Goal: Find specific page/section

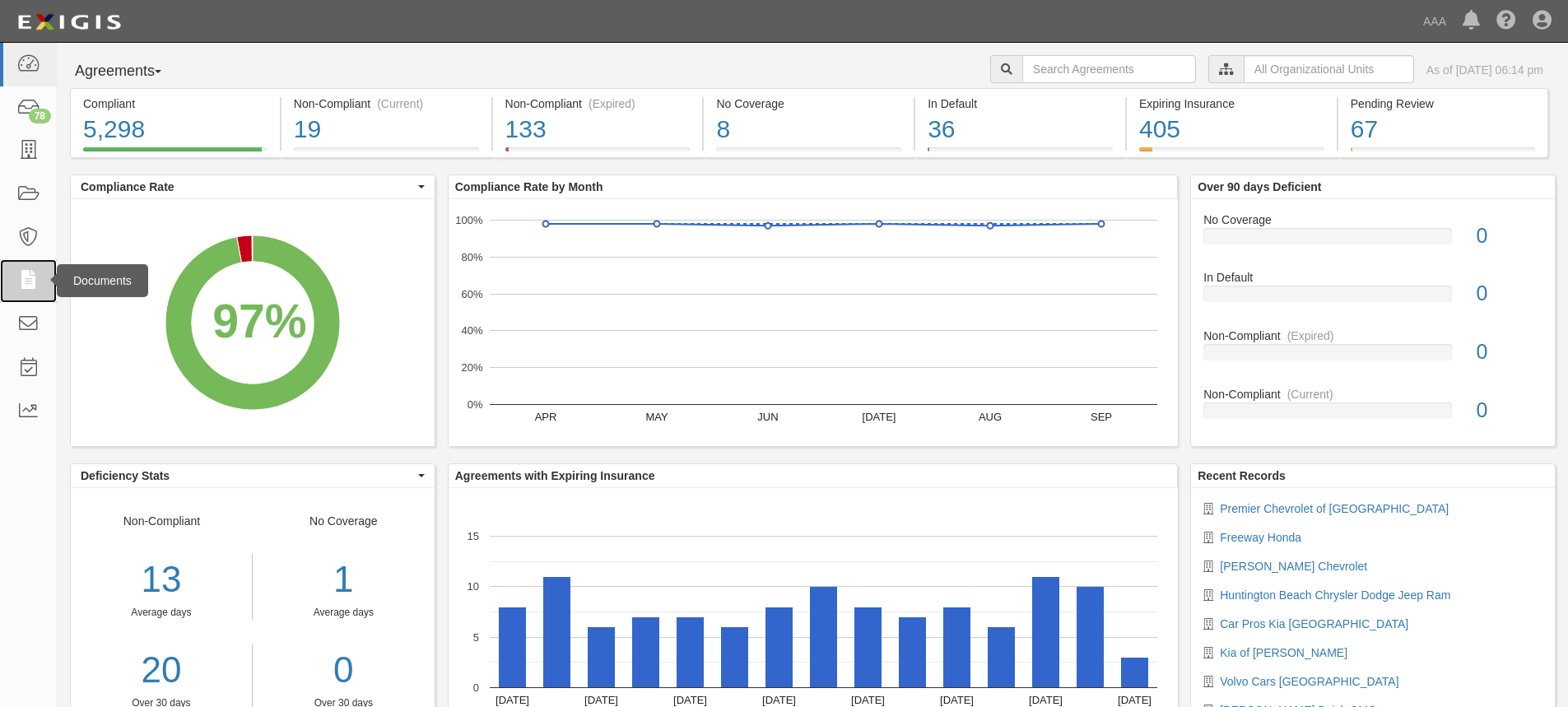
click at [30, 286] on icon at bounding box center [28, 281] width 23 height 19
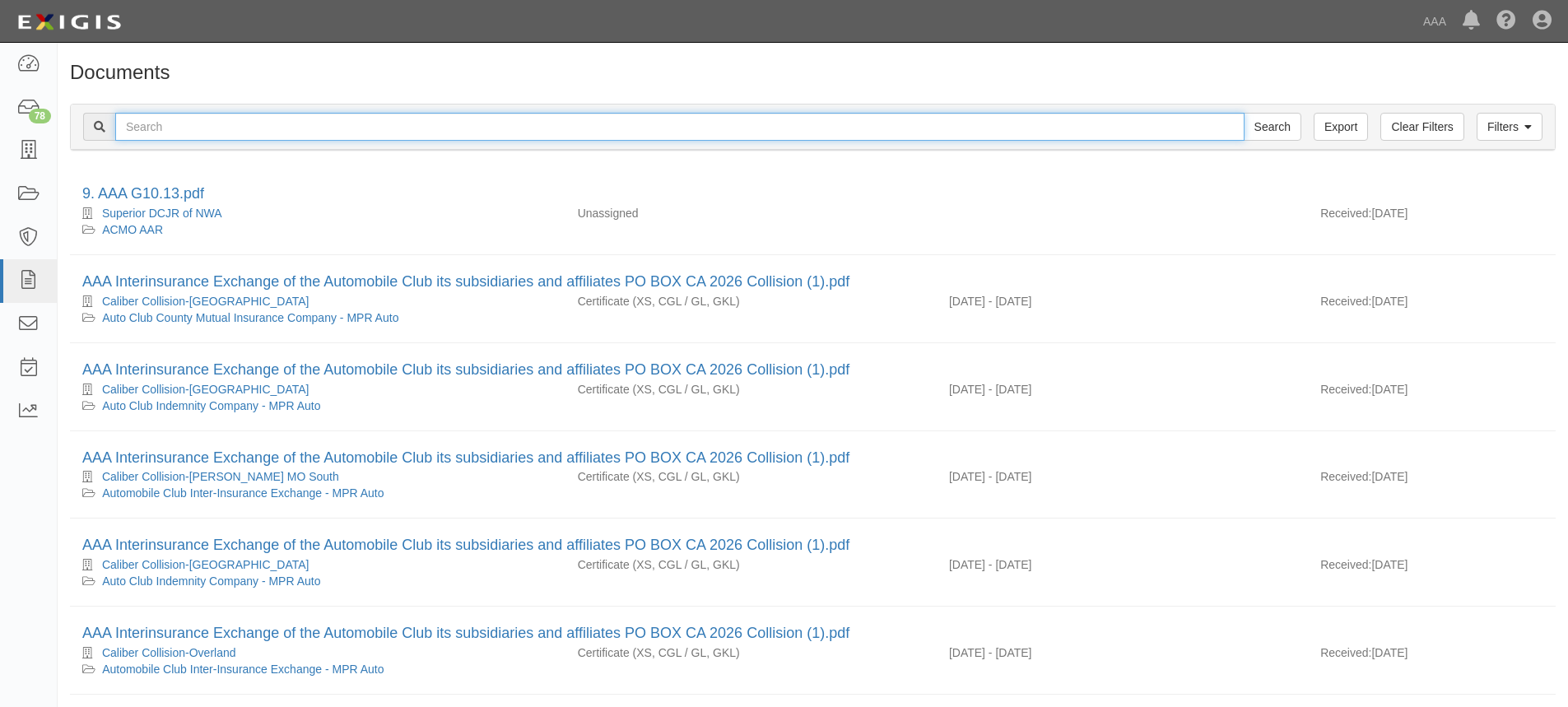
click at [134, 130] on input "text" at bounding box center [679, 126] width 1129 height 28
type input "Honda world"
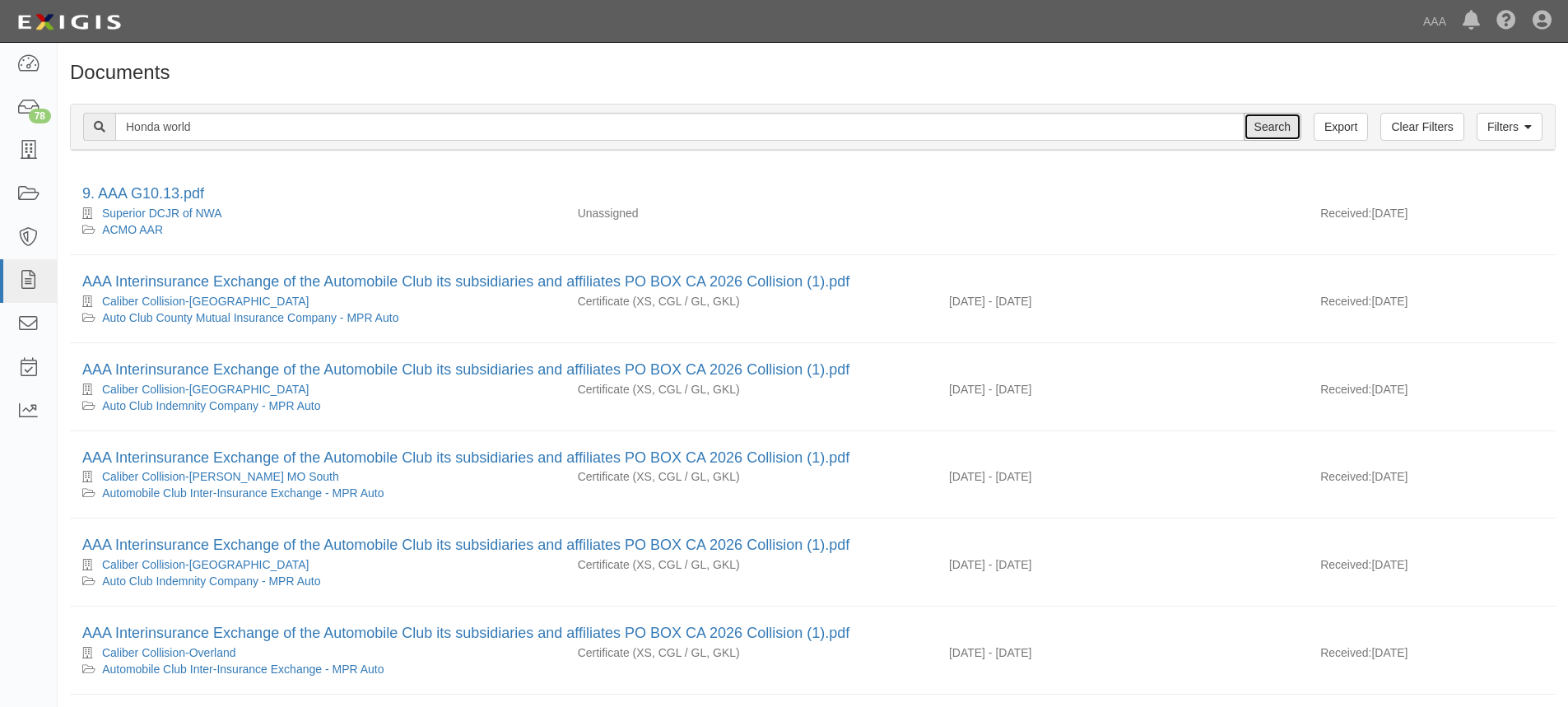
click at [1269, 121] on input "Search" at bounding box center [1272, 126] width 58 height 28
